Goal: Answer question/provide support

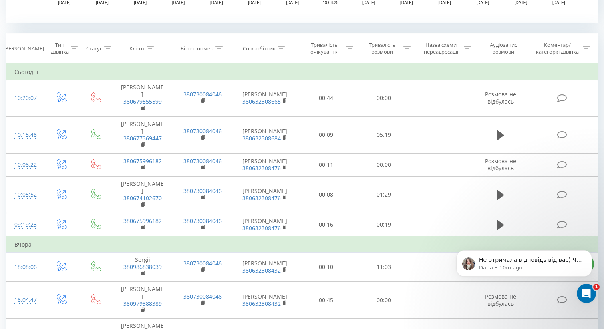
scroll to position [1, 0]
click at [521, 259] on p "Не отримала відповідь від вас) Чи були заздалегідь створені контакт і угода в с…" at bounding box center [530, 260] width 103 height 8
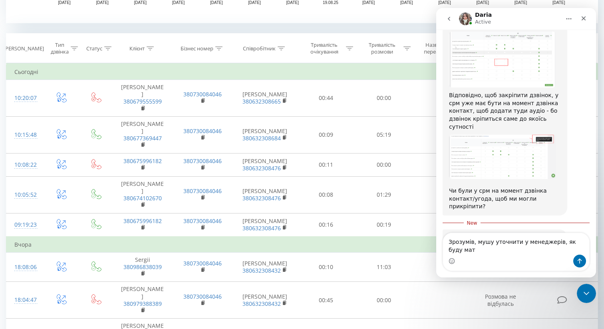
scroll to position [805, 0]
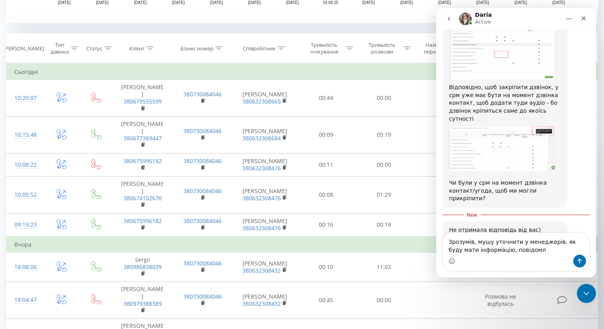
type textarea "Зрозумів, мушу уточнити у менеджерів, як буду мати інформацію, повідомлю"
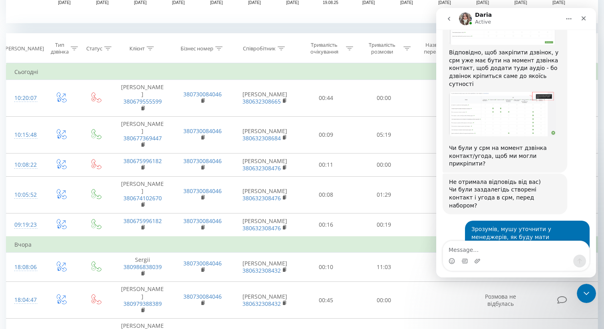
scroll to position [839, 0]
click at [585, 18] on icon "Close" at bounding box center [584, 18] width 6 height 6
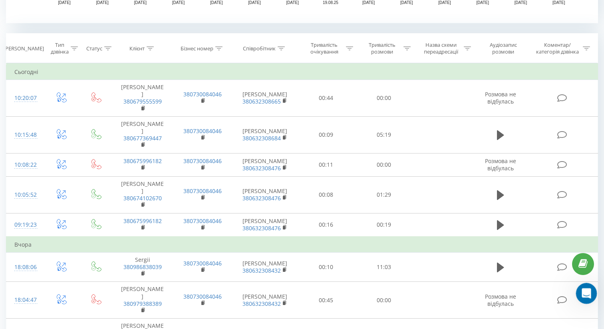
click at [584, 299] on div "Open Intercom Messenger" at bounding box center [585, 292] width 26 height 26
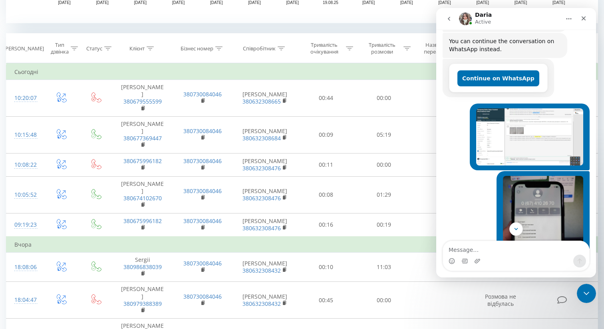
scroll to position [122, 0]
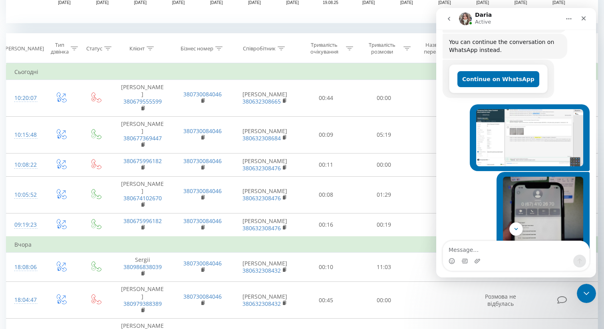
click at [505, 131] on img "null says…" at bounding box center [529, 137] width 107 height 57
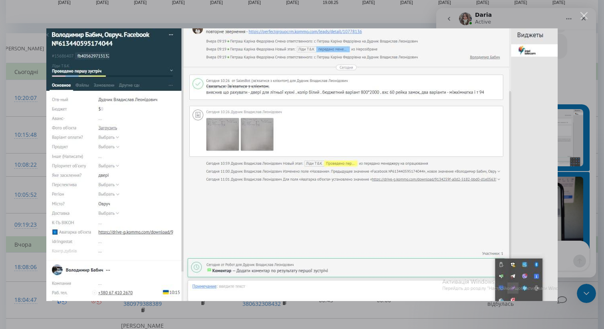
click at [584, 17] on div "Close" at bounding box center [585, 16] width 8 height 8
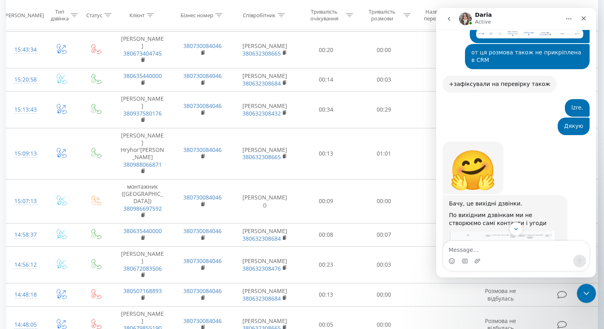
scroll to position [839, 0]
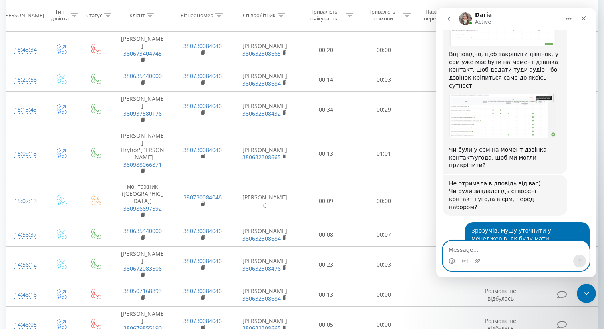
click at [457, 251] on textarea "Message…" at bounding box center [516, 248] width 146 height 14
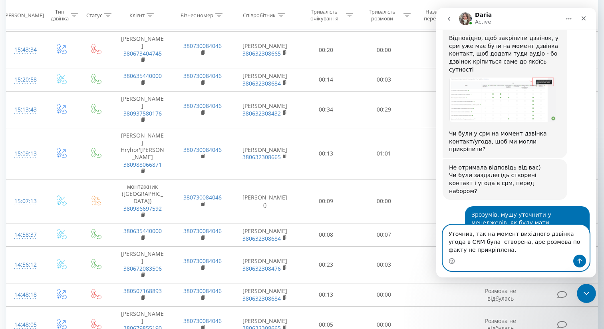
scroll to position [863, 0]
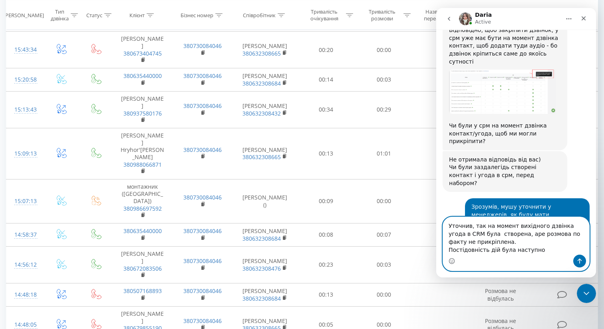
click at [462, 248] on textarea "Уточнив, так на момент вихідного дзвінка угода в CRM була створена, аре розмова…" at bounding box center [516, 236] width 146 height 38
click at [539, 251] on textarea "Уточнив, так на момент вихідного дзвінка угода в CRM була створена, аре розмова…" at bounding box center [516, 236] width 146 height 38
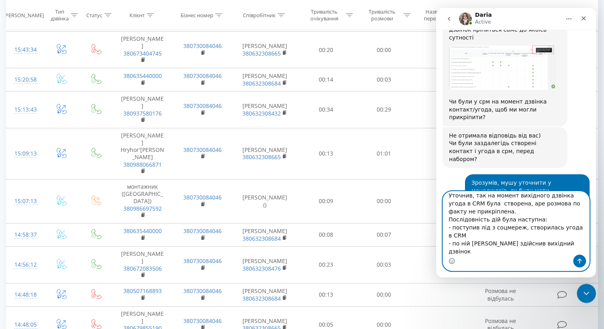
scroll to position [889, 0]
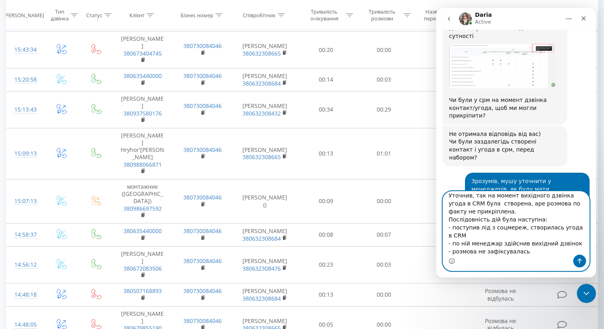
type textarea "Уточнив, так на момент вихідного дзвінка угода в CRM була створена, аре розмова…"
click at [578, 261] on icon "Send a message…" at bounding box center [580, 261] width 6 height 6
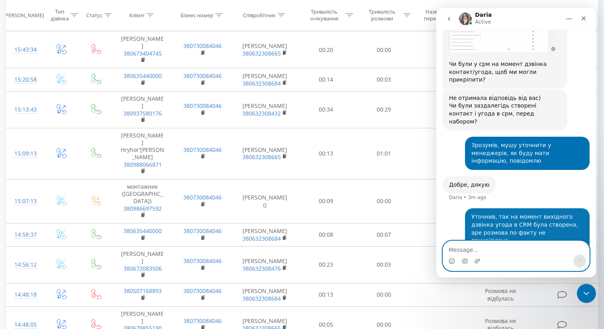
scroll to position [926, 0]
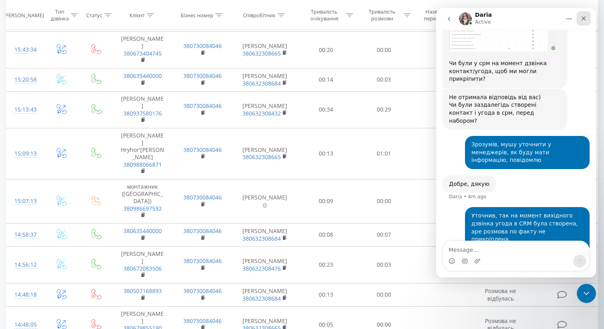
click at [585, 21] on icon "Close" at bounding box center [584, 18] width 6 height 6
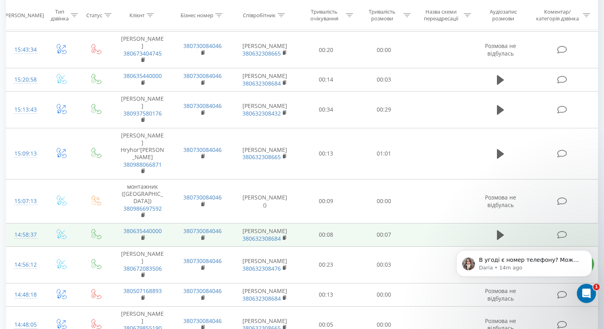
scroll to position [965, 0]
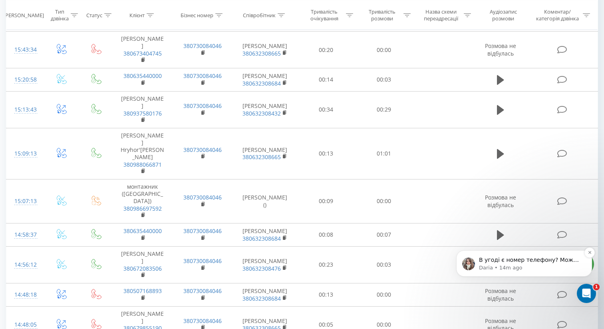
click at [537, 266] on p "Daria • 14m ago" at bounding box center [530, 267] width 103 height 7
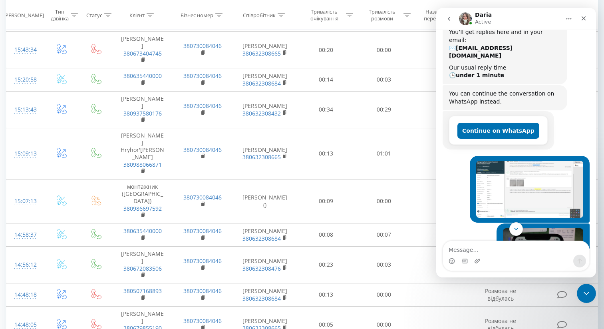
scroll to position [68, 0]
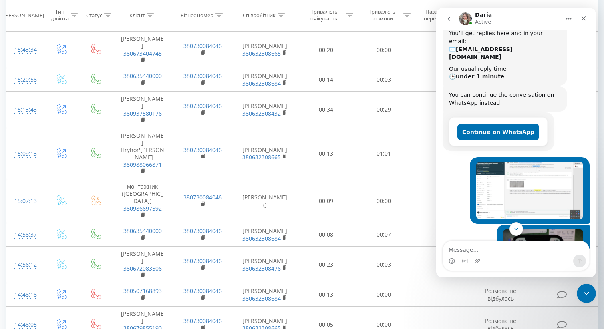
click at [515, 172] on img "null says…" at bounding box center [529, 190] width 107 height 57
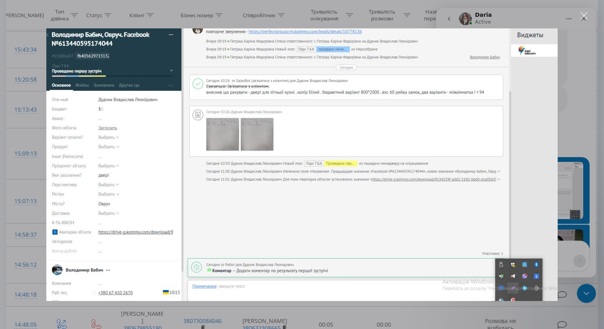
click at [584, 17] on div "Close" at bounding box center [585, 16] width 8 height 8
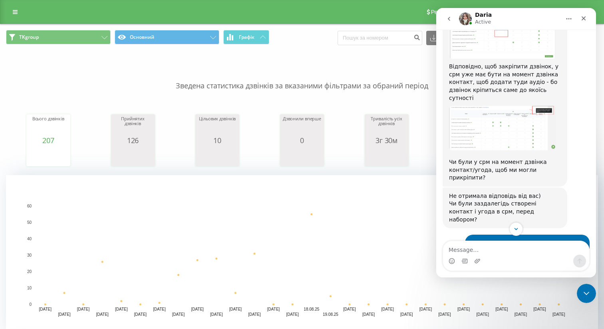
scroll to position [979, 0]
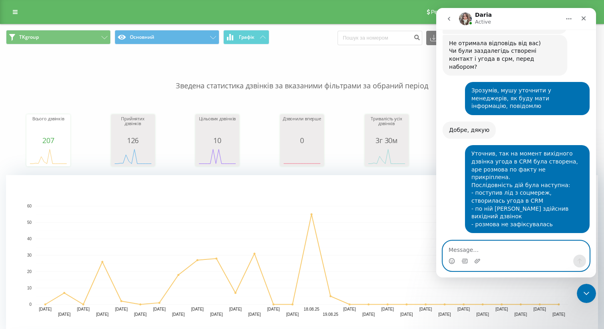
click at [459, 249] on textarea "Message…" at bounding box center [516, 248] width 146 height 14
click at [478, 259] on icon "Upload attachment" at bounding box center [477, 261] width 6 height 6
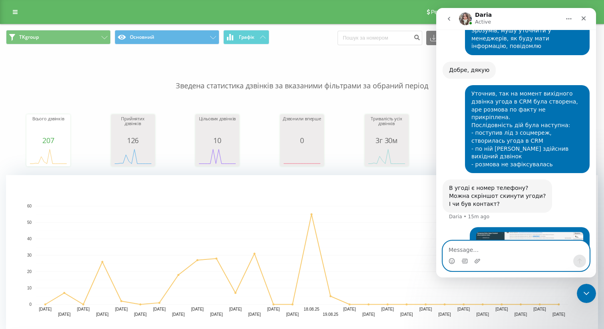
scroll to position [1039, 0]
click at [469, 249] on textarea "Message…" at bounding box center [516, 248] width 146 height 14
type textarea "от я надсилав Вам цей скрін вище"
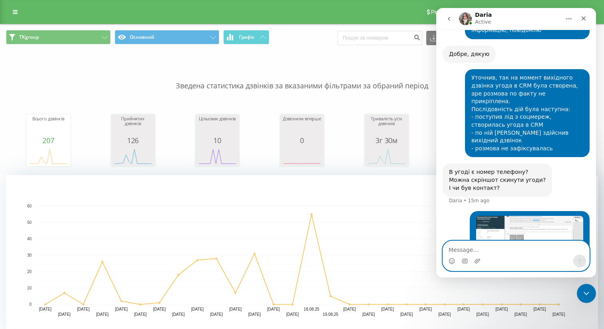
scroll to position [1057, 0]
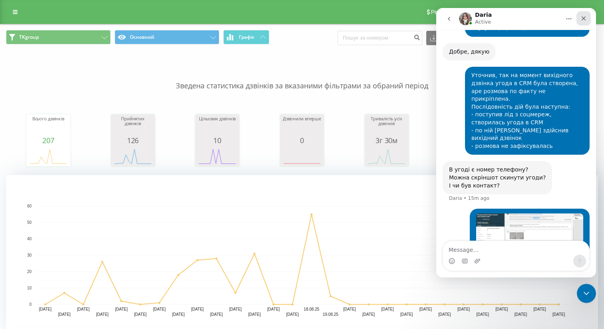
click at [588, 18] on div "Close" at bounding box center [584, 18] width 14 height 14
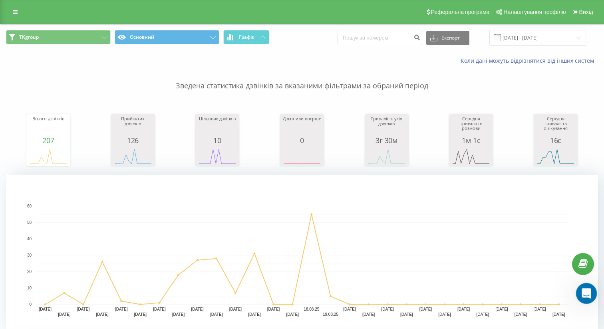
click at [588, 289] on icon "Open Intercom Messenger" at bounding box center [585, 292] width 13 height 13
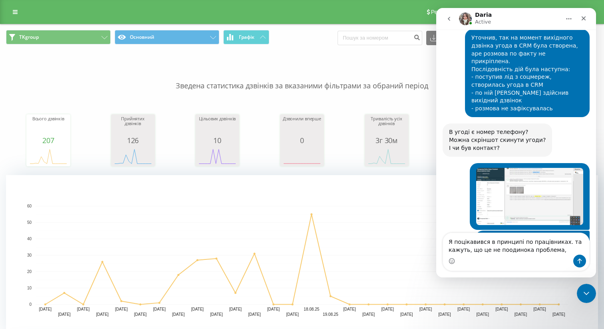
scroll to position [1097, 0]
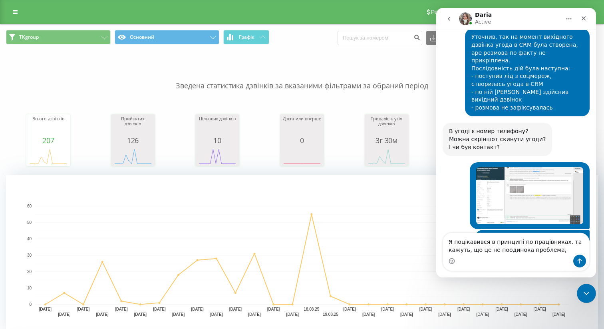
click at [561, 244] on textarea "Я поцікавився в принципі по працівниках. та кажуть, що це не поодинока проблема," at bounding box center [516, 244] width 146 height 22
click at [564, 253] on textarea "Я поцікавився в принципі по працівниках, то кажуть, що це не поодинока проблема," at bounding box center [516, 244] width 146 height 22
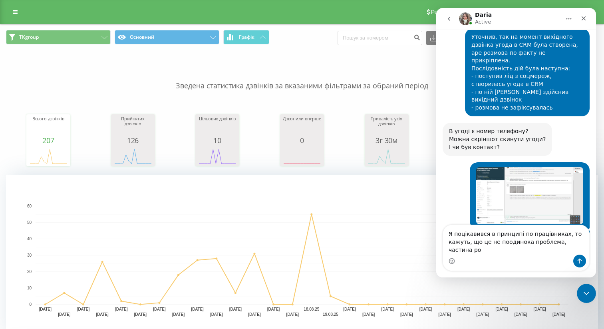
scroll to position [1104, 0]
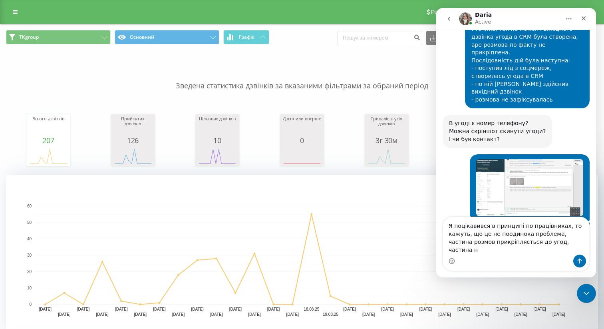
type textarea "Я поцікавився в принципі по працівниках, то кажуть, що це не поодинока проблема…"
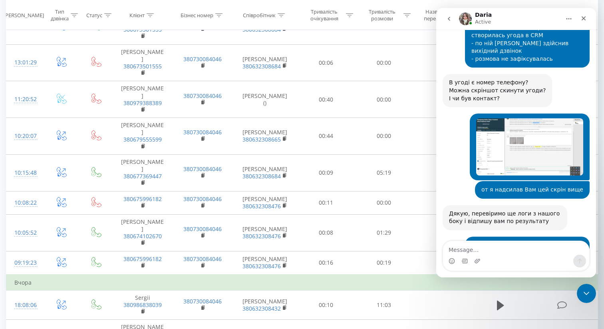
scroll to position [1114, 0]
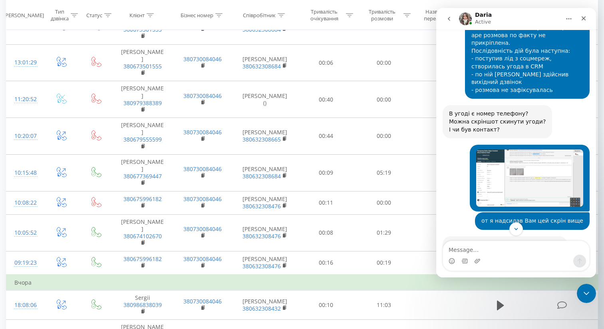
click at [527, 150] on img "null says…" at bounding box center [529, 178] width 107 height 57
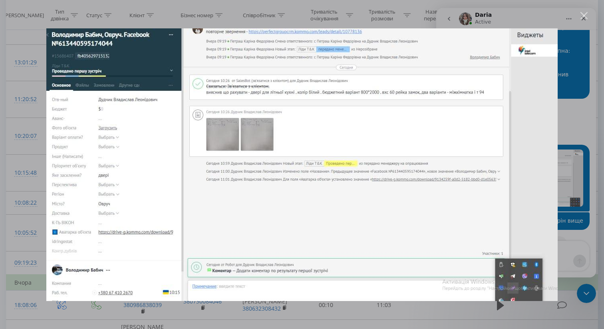
scroll to position [0, 0]
click at [582, 16] on div "Close" at bounding box center [585, 16] width 8 height 8
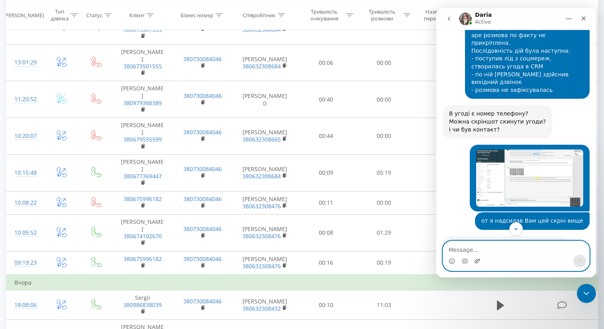
click at [475, 261] on icon "Upload attachment" at bounding box center [478, 261] width 6 height 4
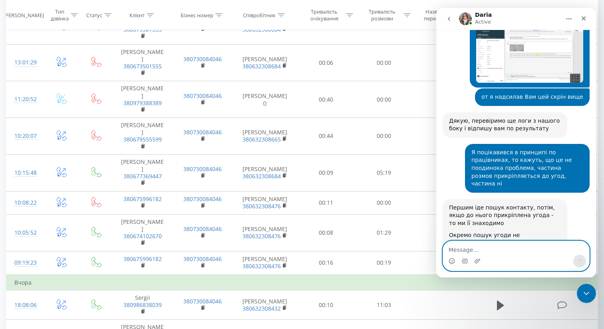
scroll to position [1240, 0]
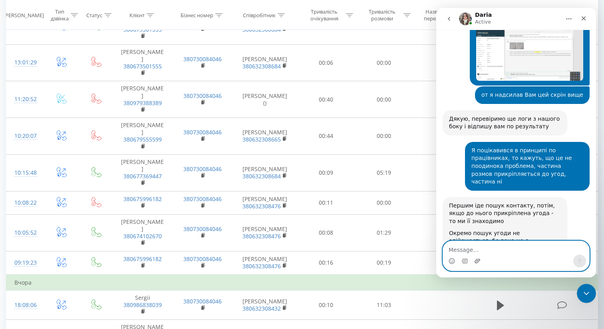
click at [476, 261] on icon "Upload attachment" at bounding box center [478, 261] width 6 height 4
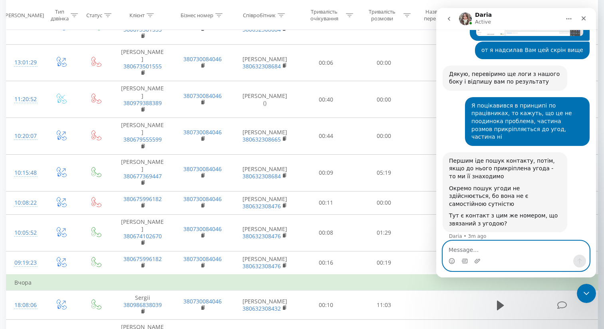
scroll to position [1287, 0]
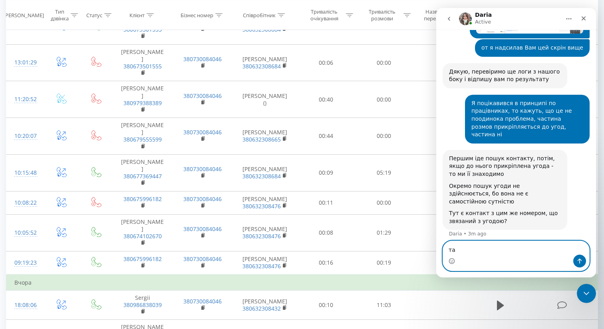
type textarea "так"
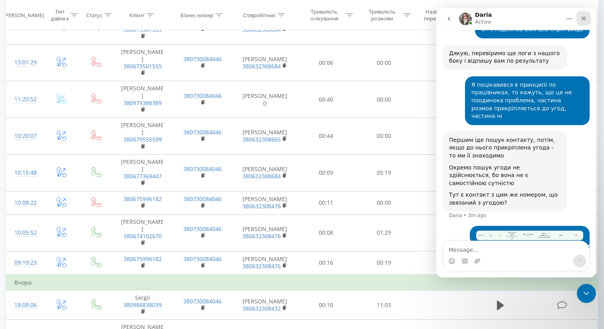
click at [583, 18] on icon "Close" at bounding box center [584, 18] width 4 height 4
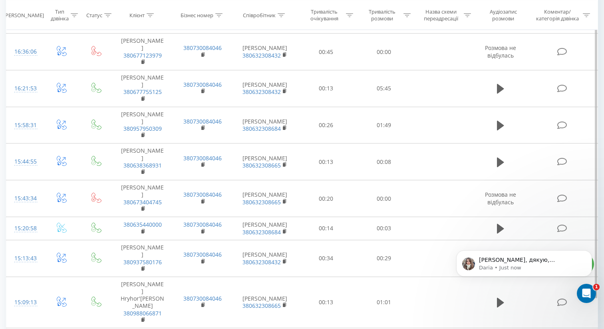
scroll to position [1329, 0]
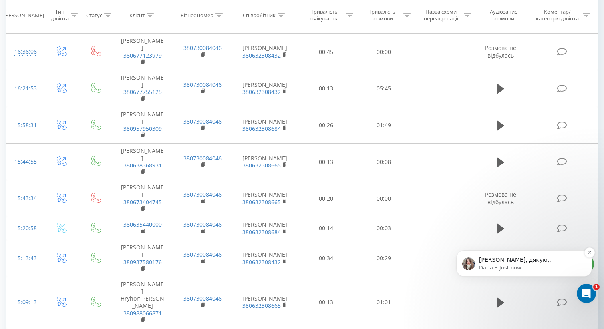
click at [554, 266] on p "Daria • Just now" at bounding box center [530, 267] width 103 height 7
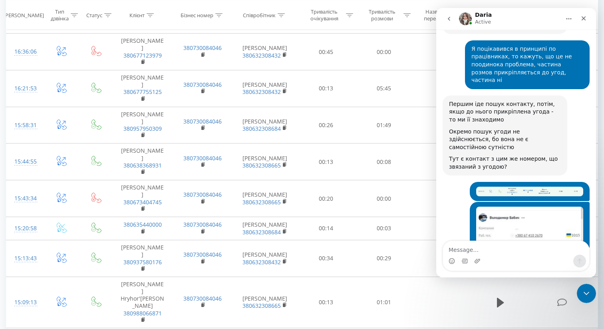
scroll to position [1342, 0]
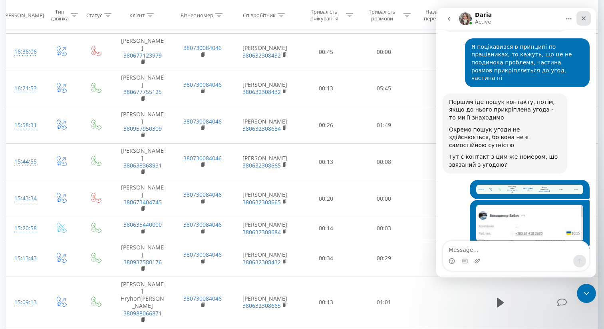
click at [585, 16] on icon "Close" at bounding box center [584, 18] width 6 height 6
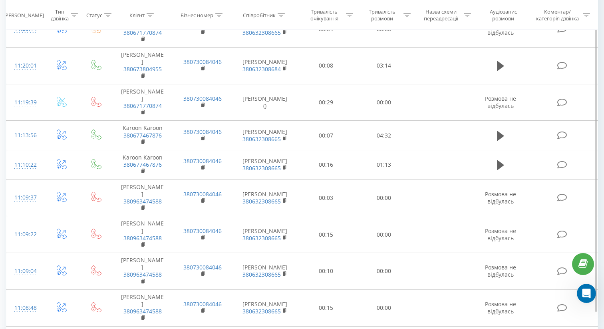
scroll to position [917, 0]
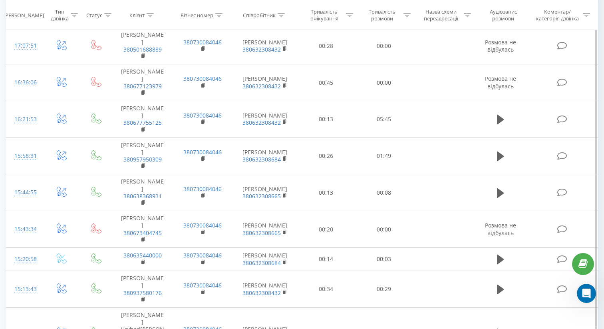
scroll to position [890, 0]
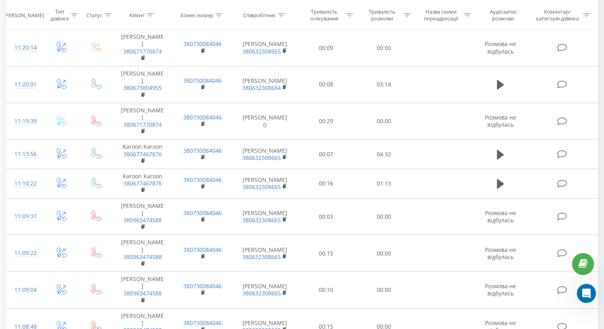
scroll to position [917, 0]
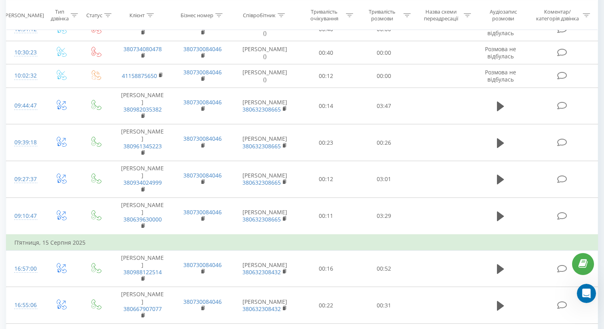
scroll to position [799, 0]
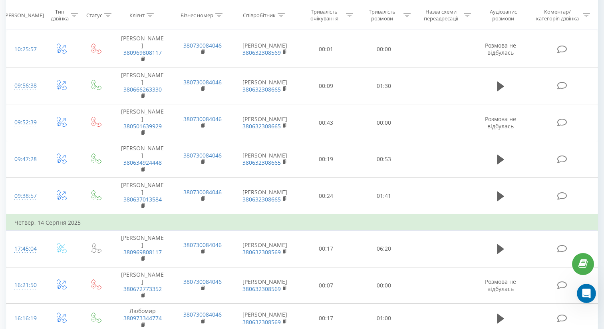
scroll to position [905, 0]
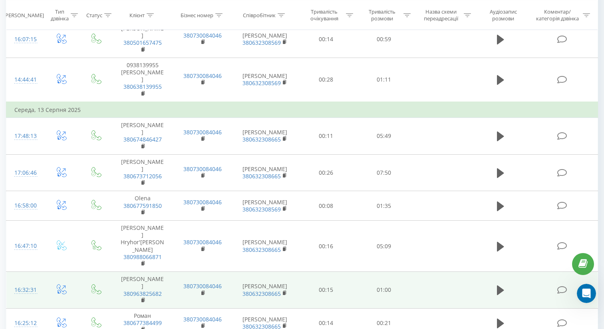
scroll to position [375, 0]
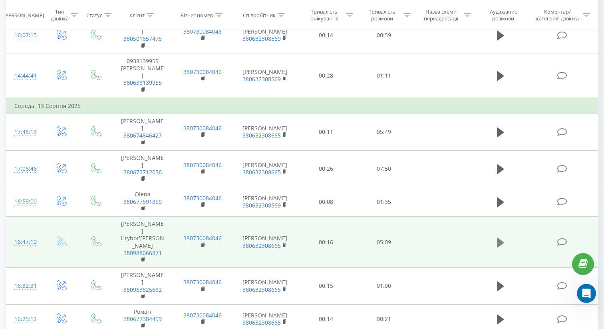
click at [500, 237] on icon at bounding box center [500, 242] width 7 height 10
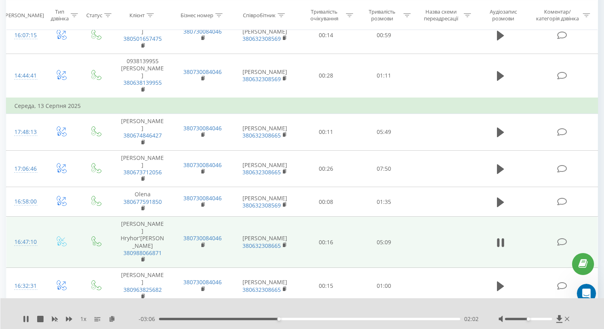
click at [500, 237] on icon at bounding box center [500, 242] width 7 height 11
drag, startPoint x: 279, startPoint y: 319, endPoint x: 156, endPoint y: 327, distance: 123.8
click at [156, 327] on div "1 x - 05:09 00:00 00:00" at bounding box center [302, 313] width 604 height 31
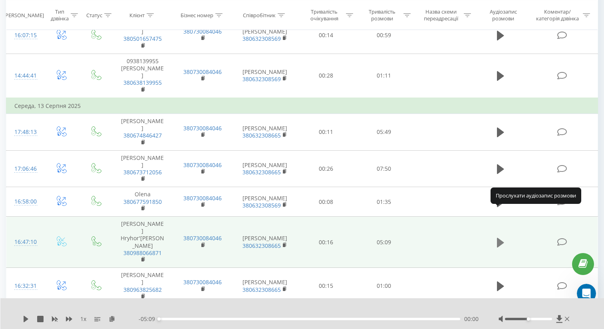
click at [501, 237] on icon at bounding box center [500, 242] width 7 height 10
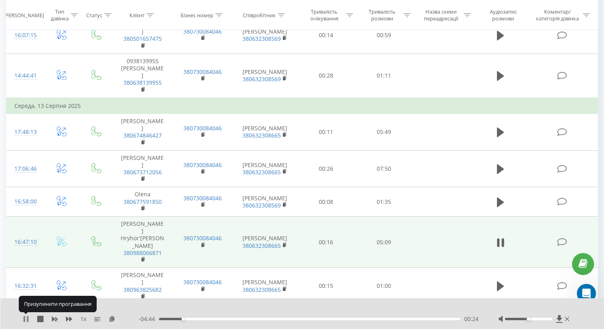
click at [26, 319] on icon at bounding box center [26, 319] width 6 height 6
click at [26, 319] on icon at bounding box center [26, 319] width 5 height 6
click at [26, 319] on icon at bounding box center [26, 319] width 6 height 6
click at [26, 319] on icon at bounding box center [26, 319] width 5 height 6
click at [26, 319] on icon at bounding box center [26, 319] width 6 height 6
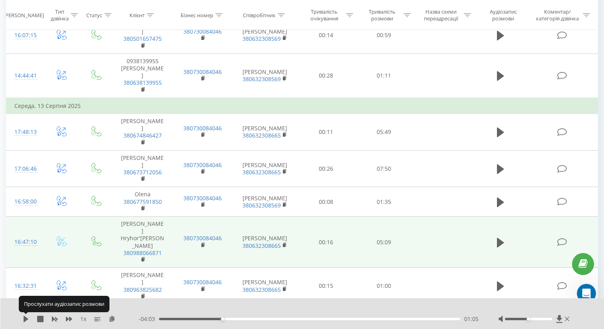
click at [26, 319] on icon at bounding box center [26, 319] width 5 height 6
click at [26, 319] on icon at bounding box center [26, 319] width 6 height 6
click at [26, 319] on icon at bounding box center [26, 319] width 5 height 6
click at [26, 319] on icon at bounding box center [26, 319] width 6 height 6
click at [26, 319] on icon at bounding box center [26, 319] width 5 height 6
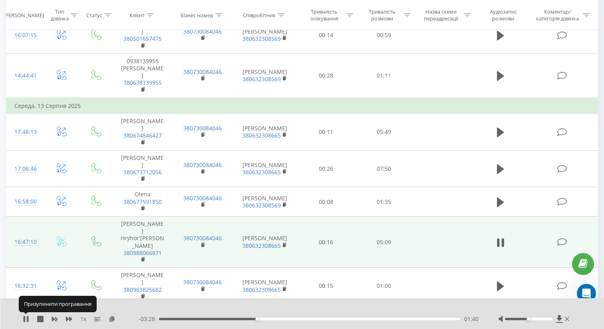
click at [26, 319] on icon at bounding box center [26, 319] width 6 height 6
click at [26, 319] on icon at bounding box center [26, 319] width 5 height 6
click at [26, 319] on icon at bounding box center [26, 319] width 6 height 6
click at [26, 319] on icon at bounding box center [26, 319] width 5 height 6
click at [26, 319] on icon at bounding box center [26, 319] width 6 height 6
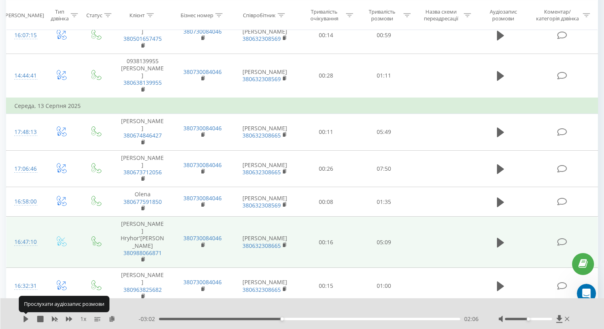
click at [26, 319] on icon at bounding box center [26, 319] width 5 height 6
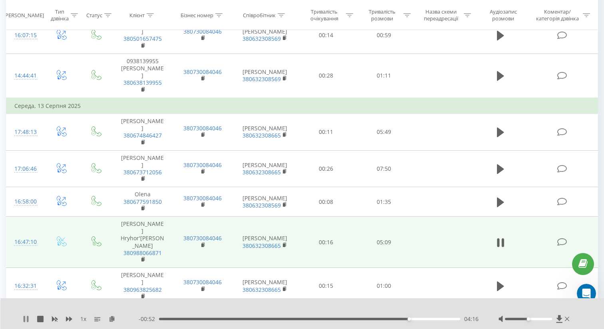
click at [25, 318] on icon at bounding box center [26, 319] width 6 height 6
click at [404, 319] on div "04:16" at bounding box center [309, 319] width 301 height 2
click at [25, 319] on icon at bounding box center [26, 319] width 5 height 6
click at [25, 319] on icon at bounding box center [25, 319] width 2 height 6
click at [25, 319] on icon at bounding box center [26, 319] width 5 height 6
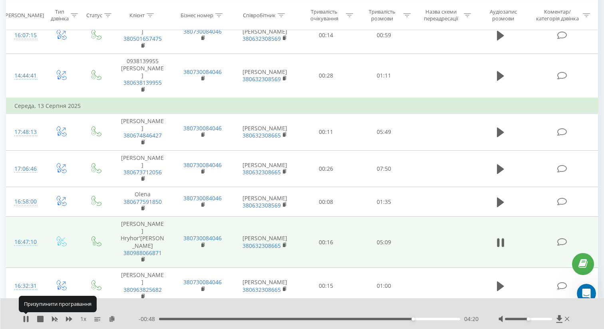
click at [25, 319] on icon at bounding box center [25, 319] width 2 height 6
click at [25, 319] on icon at bounding box center [26, 319] width 5 height 6
click at [25, 319] on icon at bounding box center [25, 319] width 2 height 6
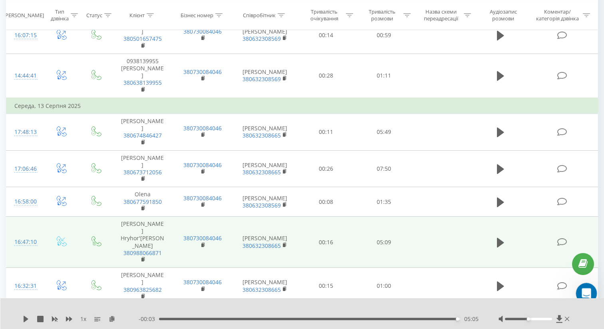
click at [586, 291] on icon "Open Intercom Messenger" at bounding box center [586, 292] width 6 height 6
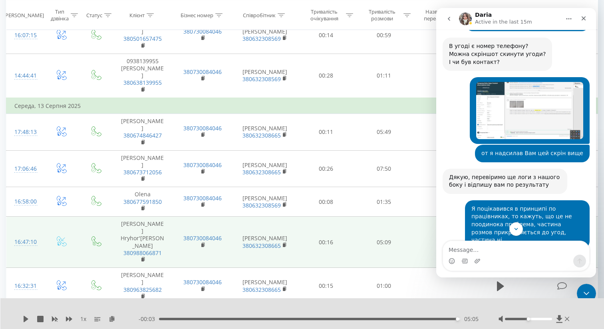
scroll to position [1329, 0]
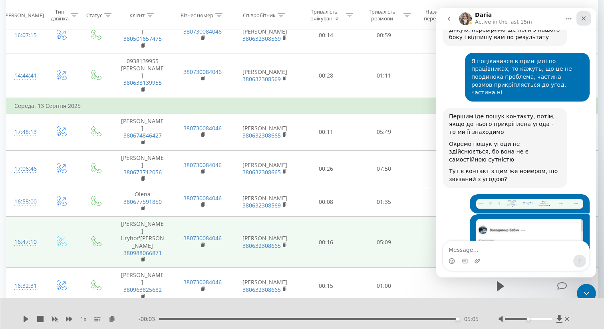
click at [587, 18] on icon "Close" at bounding box center [584, 18] width 6 height 6
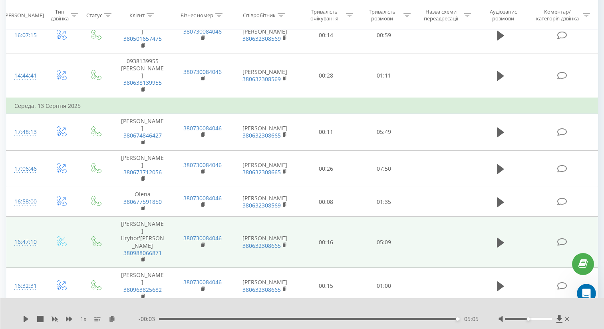
scroll to position [0, 0]
